Goal: Contribute content: Add original content to the website for others to see

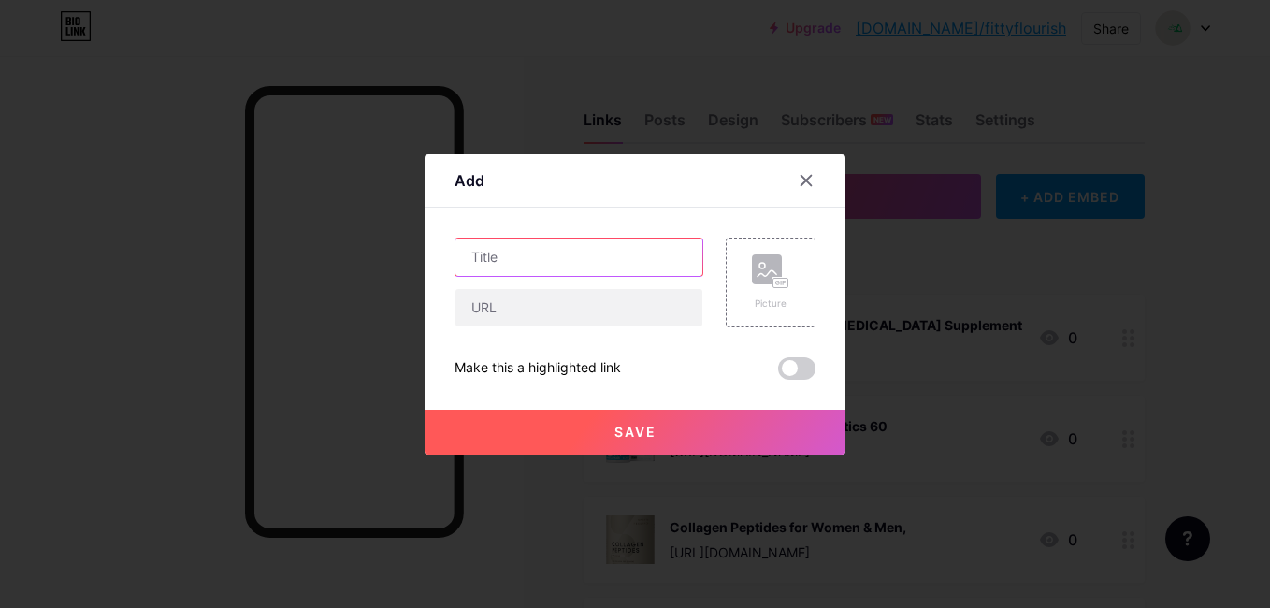
click at [672, 250] on input "text" at bounding box center [578, 256] width 247 height 37
paste input "BowFlex Home Gym"
type input "BowFlex Home Gym"
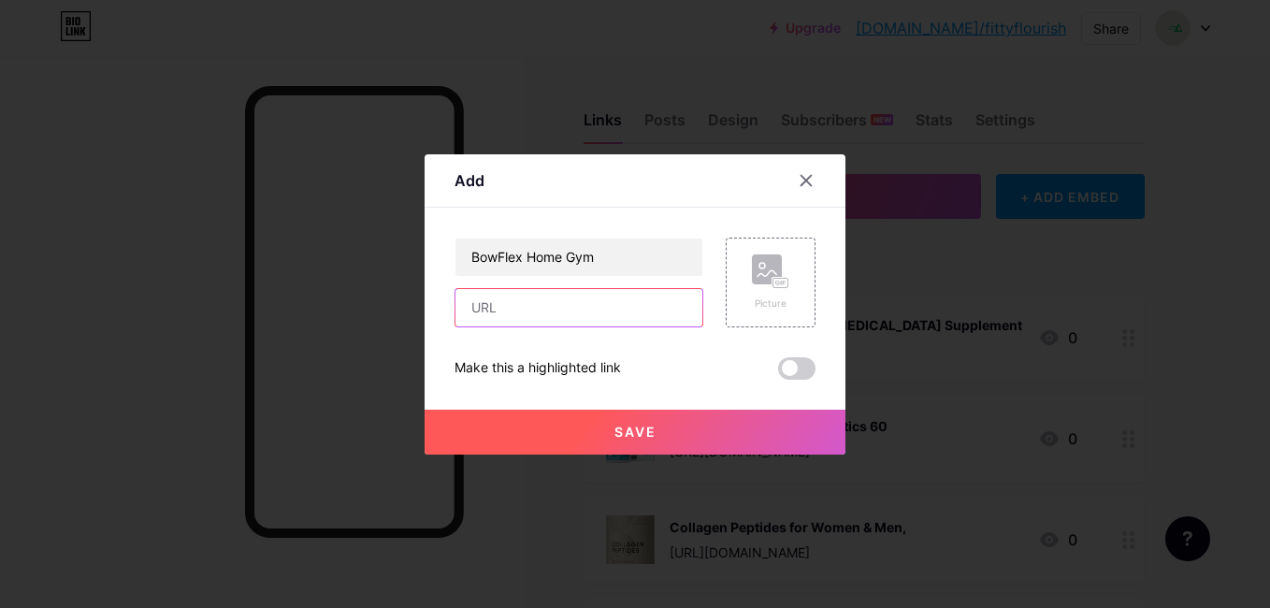
click at [621, 314] on input "text" at bounding box center [578, 307] width 247 height 37
paste input "[URL][DOMAIN_NAME]"
type input "[URL][DOMAIN_NAME]"
click at [743, 299] on div "Picture" at bounding box center [771, 282] width 90 height 90
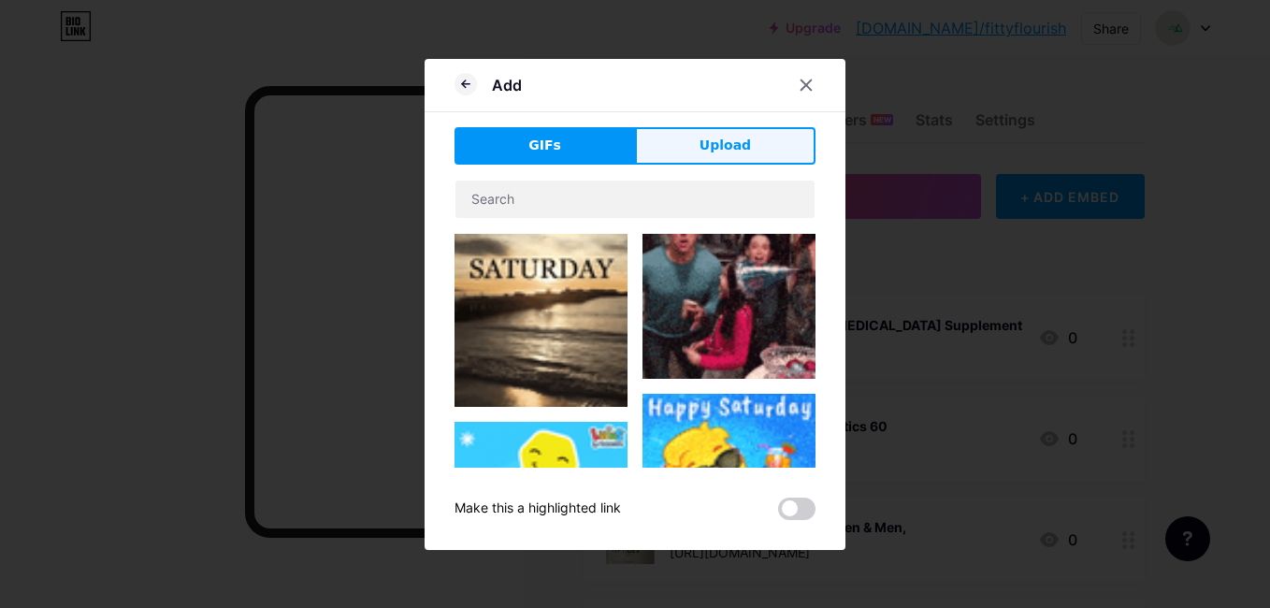
click at [738, 154] on span "Upload" at bounding box center [724, 146] width 51 height 20
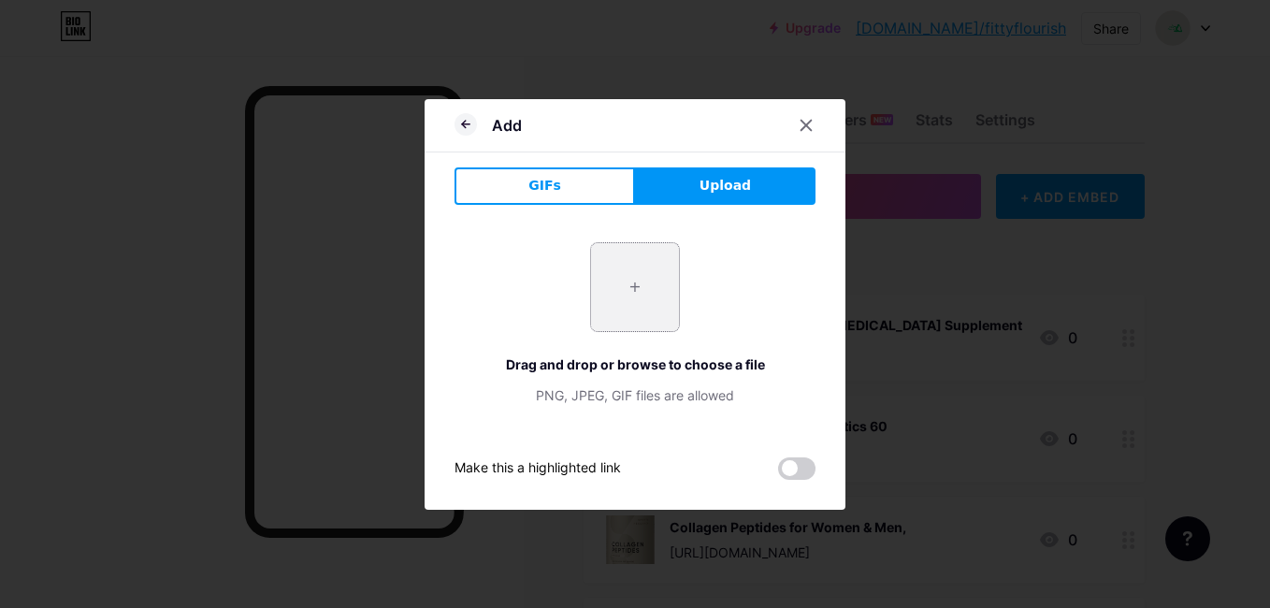
click at [636, 295] on input "file" at bounding box center [635, 287] width 88 height 88
type input "C:\fakepath\BowFlex Home Gym.jpg"
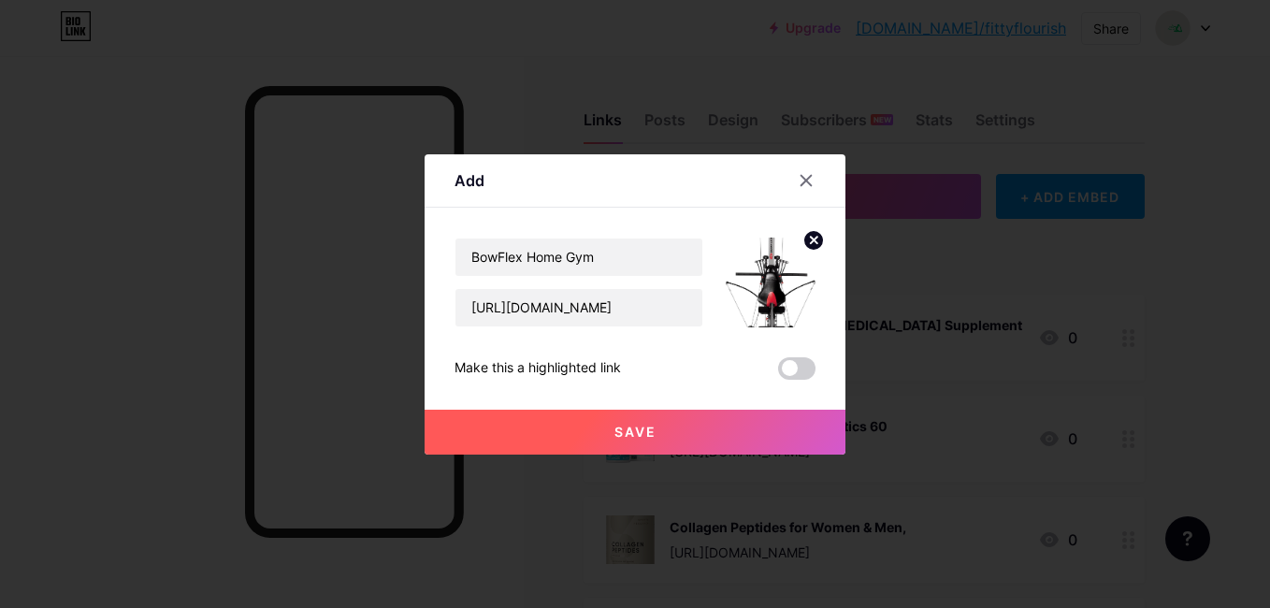
click at [496, 342] on div "BowFlex Home Gym [URL][DOMAIN_NAME] Make this a highlighted link Save" at bounding box center [634, 308] width 361 height 142
click at [614, 431] on span "Save" at bounding box center [635, 432] width 42 height 16
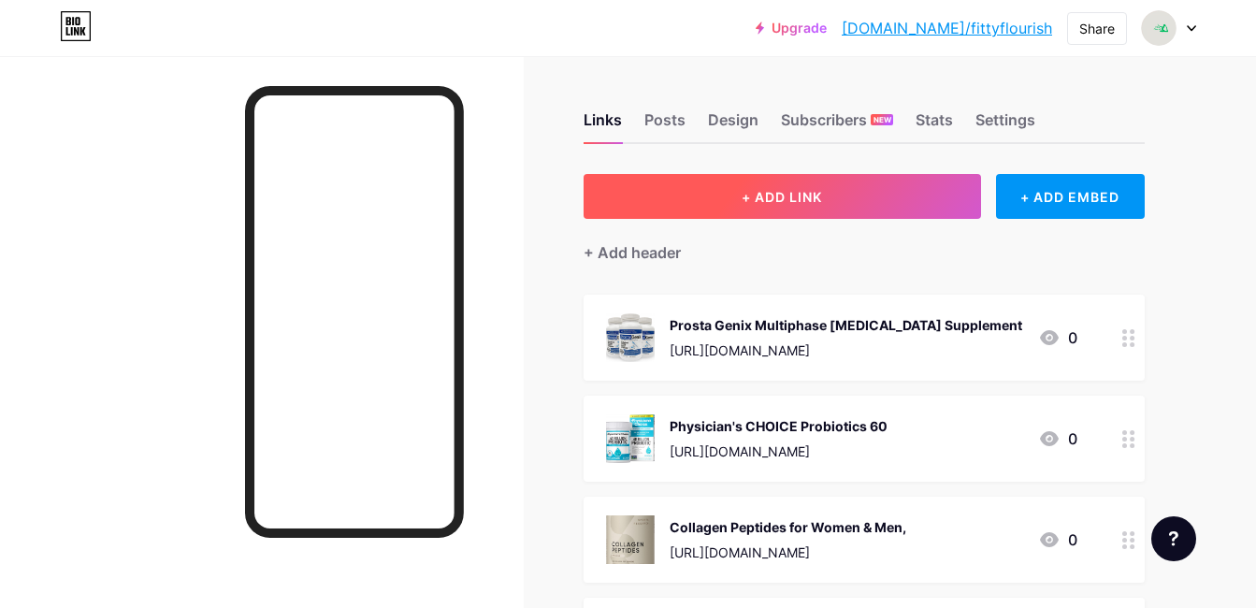
click at [721, 194] on button "+ ADD LINK" at bounding box center [781, 196] width 397 height 45
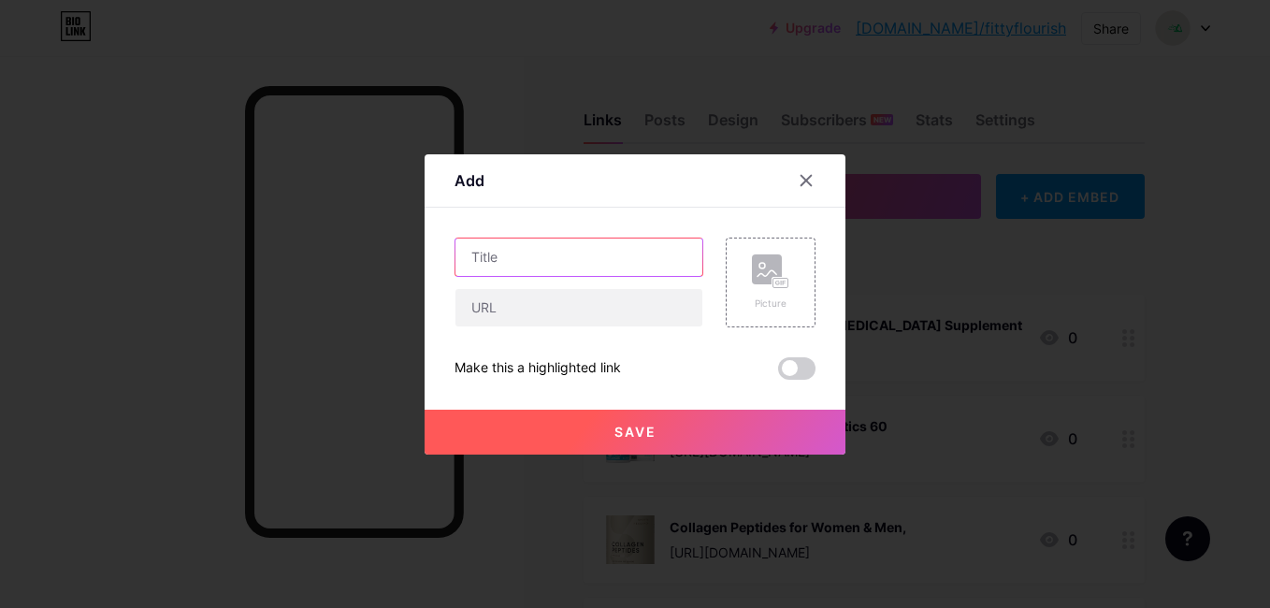
click at [615, 255] on input "text" at bounding box center [578, 256] width 247 height 37
paste input "Stair Stepper Machine"
type input "Stair Stepper Machine"
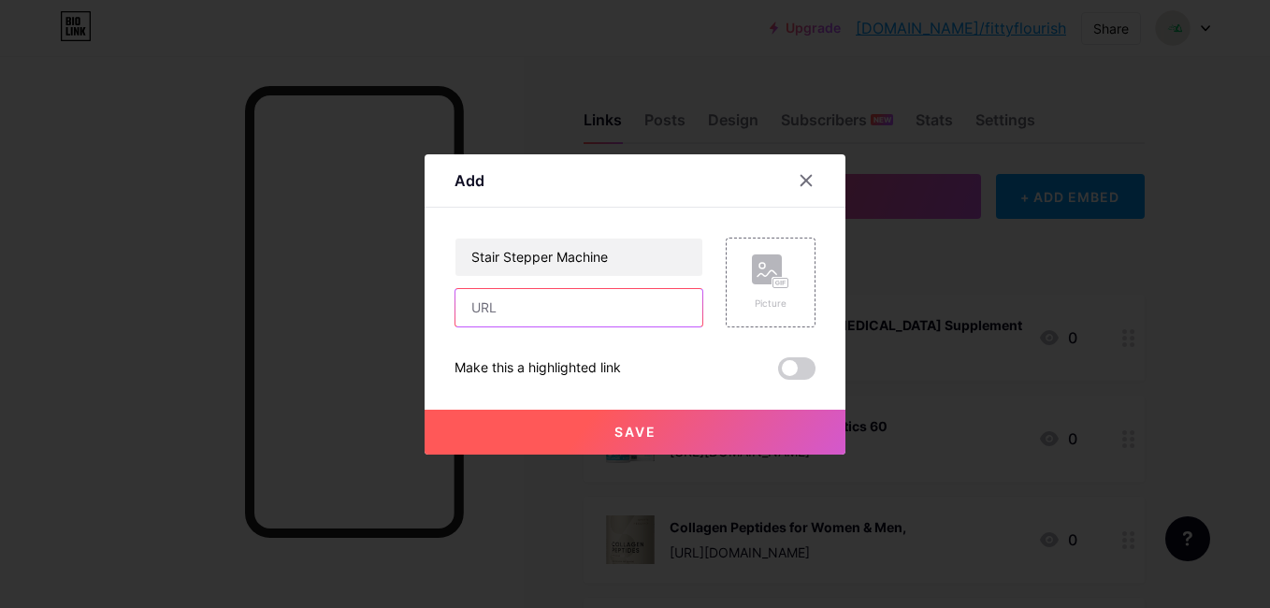
click at [609, 302] on input "text" at bounding box center [578, 307] width 247 height 37
paste input "[URL][DOMAIN_NAME]"
type input "[URL][DOMAIN_NAME]"
click at [795, 273] on div "Picture" at bounding box center [771, 282] width 90 height 90
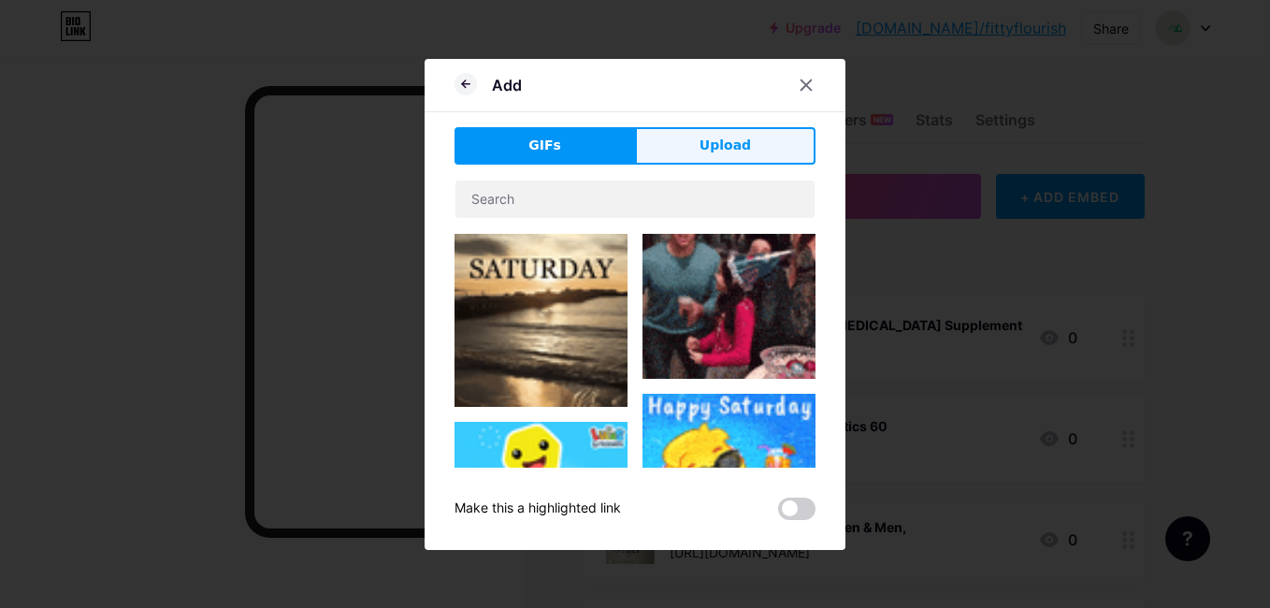
click at [737, 136] on span "Upload" at bounding box center [724, 146] width 51 height 20
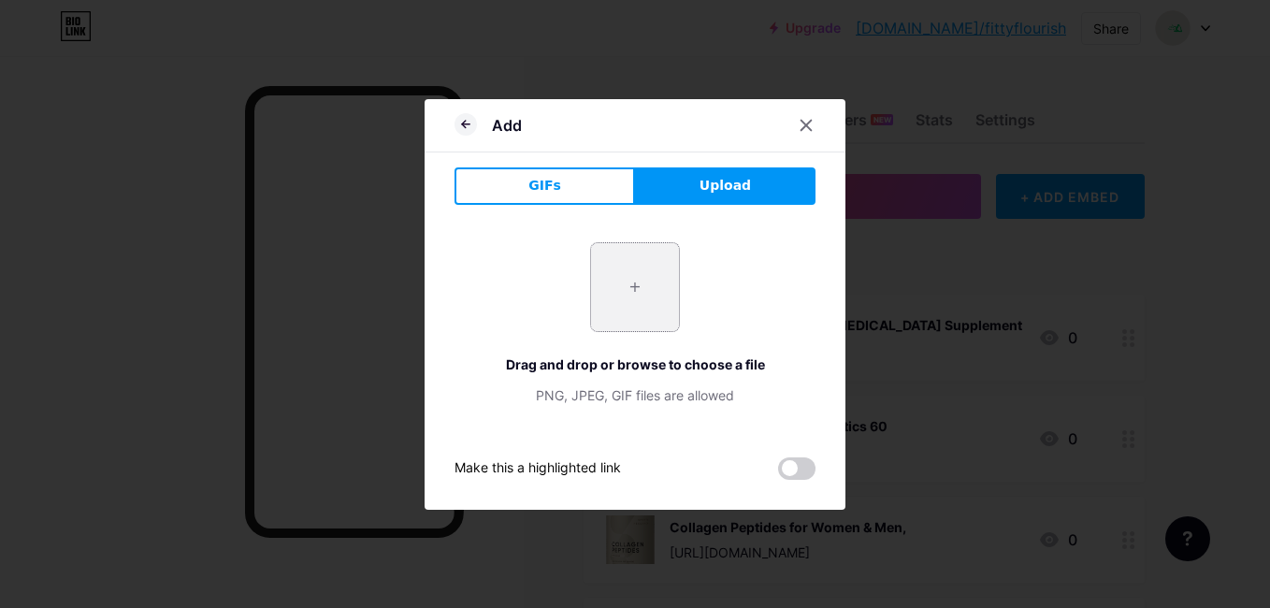
click at [628, 280] on input "file" at bounding box center [635, 287] width 88 height 88
type input "C:\fakepath\Stair Stepper Machine.jpg"
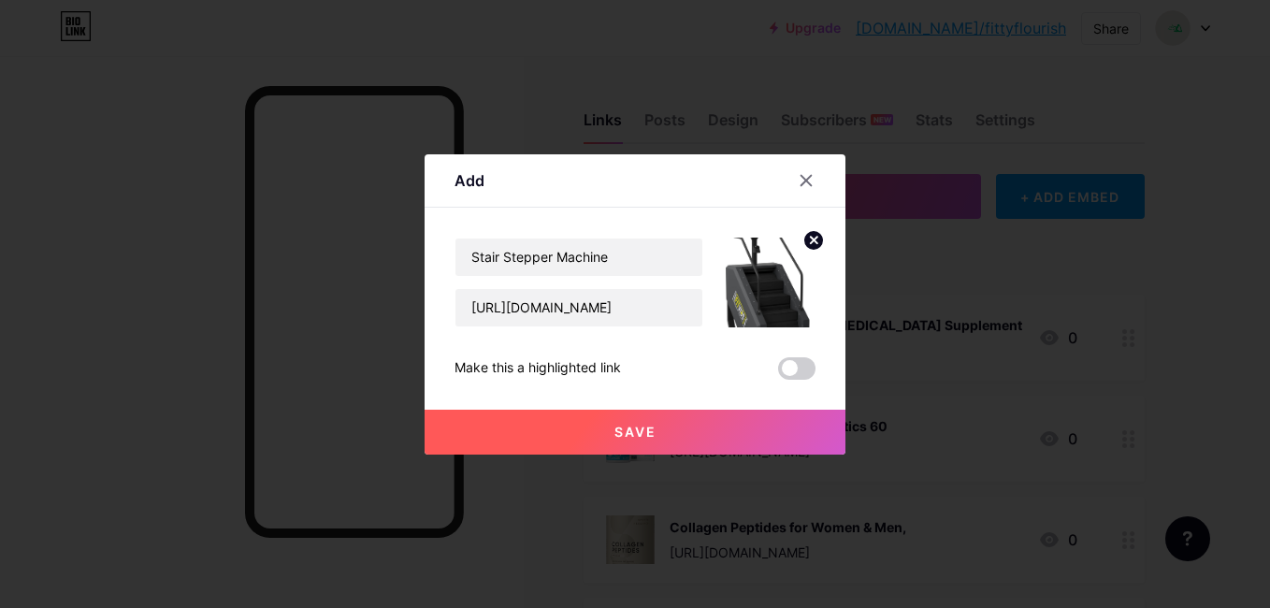
click at [640, 446] on button "Save" at bounding box center [634, 431] width 421 height 45
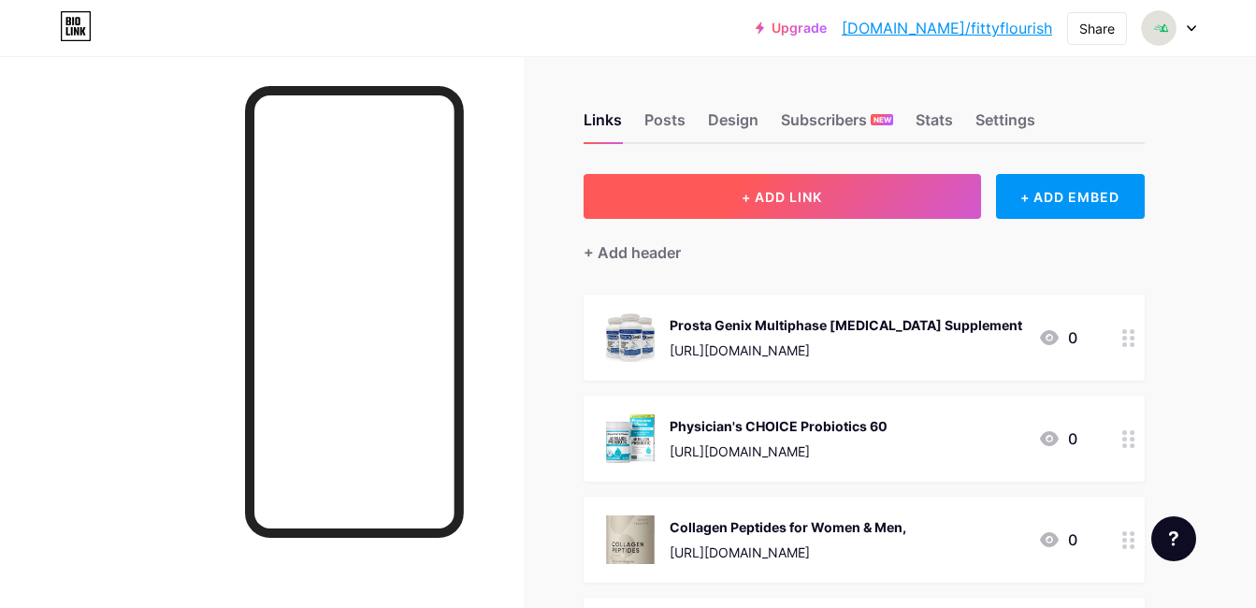
click at [784, 202] on span "+ ADD LINK" at bounding box center [781, 197] width 80 height 16
